Goal: Information Seeking & Learning: Find specific fact

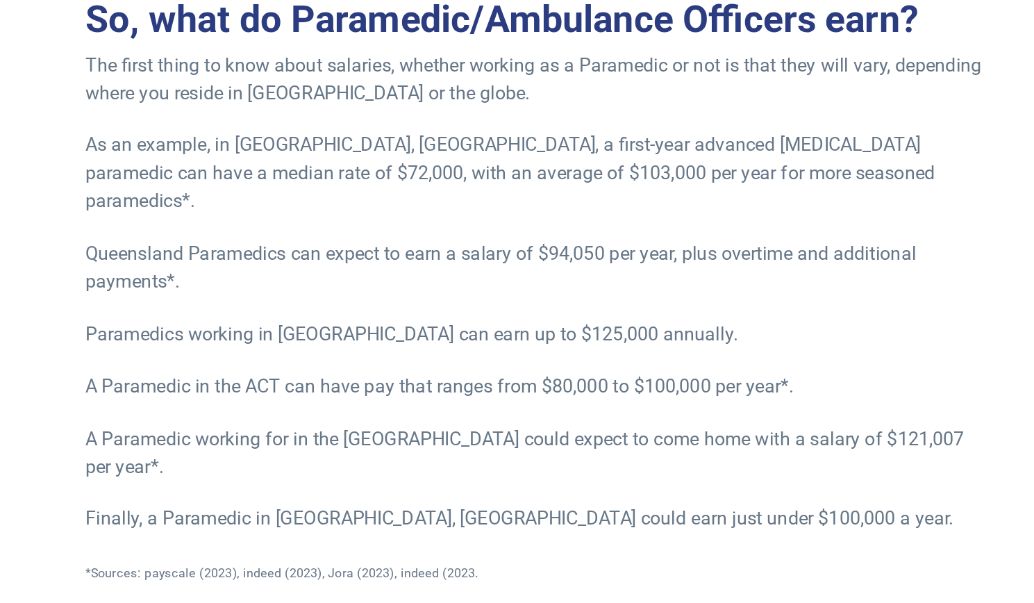
scroll to position [1002, 0]
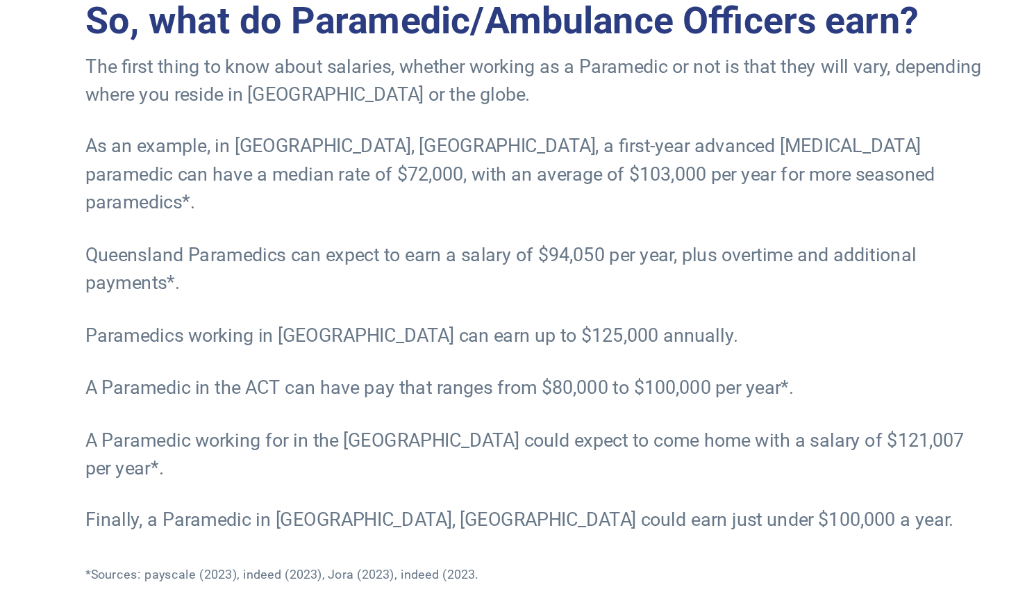
click at [497, 355] on p "Paramedics working in [GEOGRAPHIC_DATA] can earn up to $125,000 annually." at bounding box center [517, 363] width 536 height 17
drag, startPoint x: 497, startPoint y: 348, endPoint x: 527, endPoint y: 350, distance: 30.6
click at [527, 355] on p "Paramedics working in [GEOGRAPHIC_DATA] can earn up to $125,000 annually." at bounding box center [517, 363] width 536 height 17
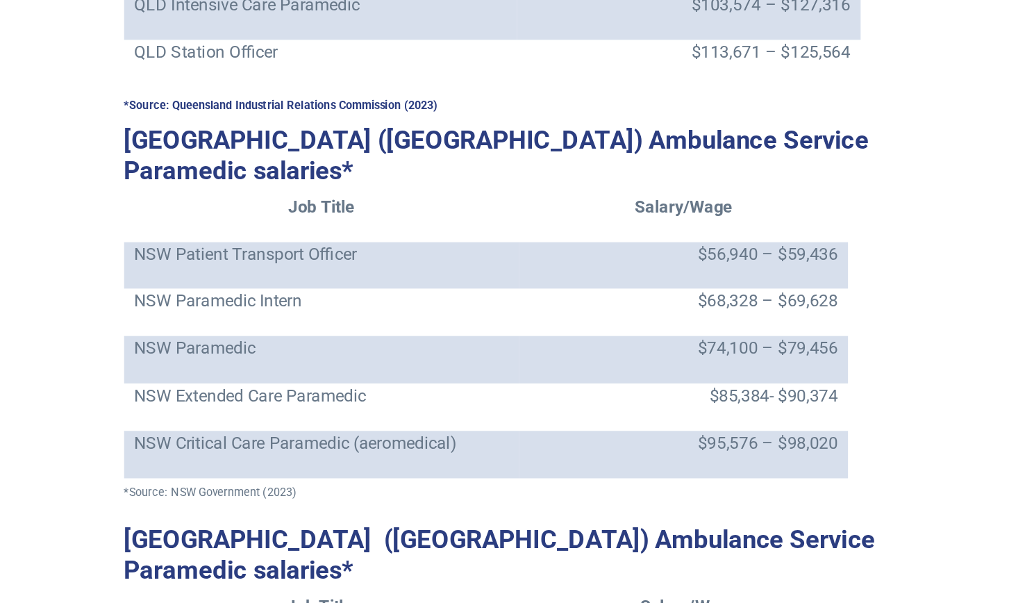
scroll to position [1654, 0]
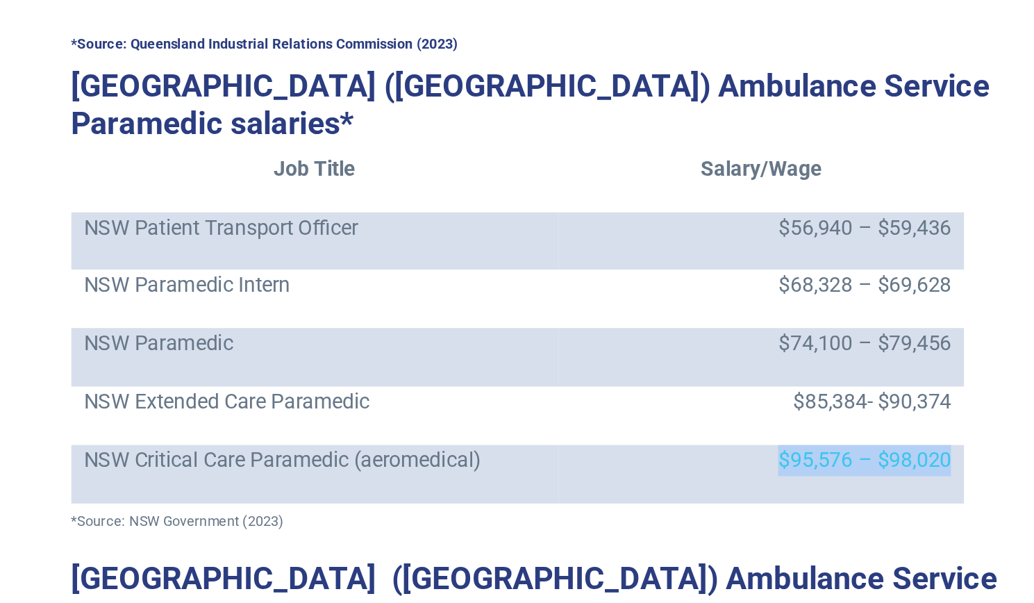
drag, startPoint x: 628, startPoint y: 350, endPoint x: 722, endPoint y: 348, distance: 93.8
click at [722, 378] on td "$95,576 – $98,020" at bounding box center [618, 393] width 217 height 31
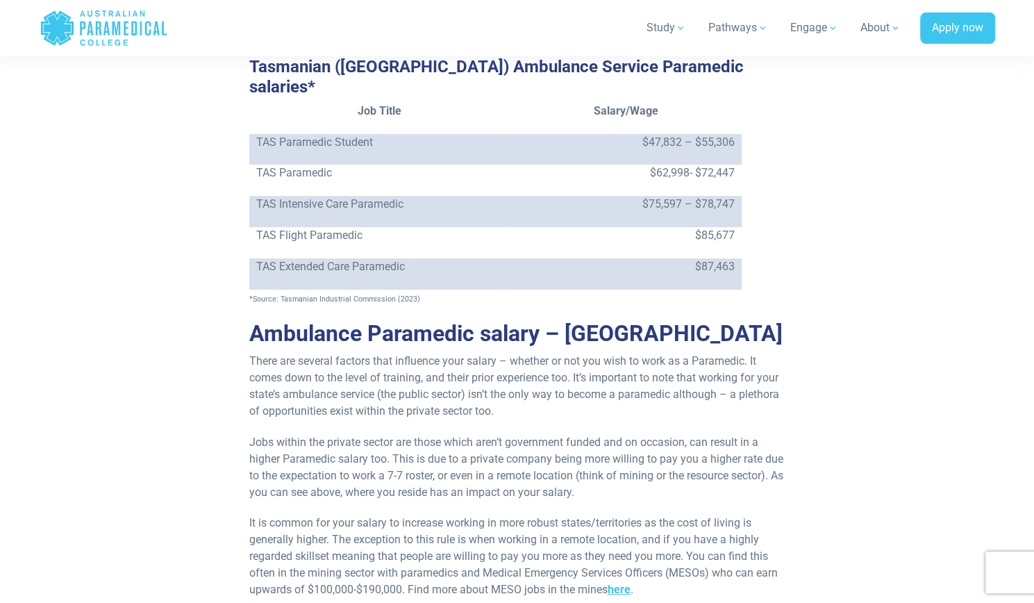
scroll to position [2872, 0]
